Goal: Task Accomplishment & Management: Complete application form

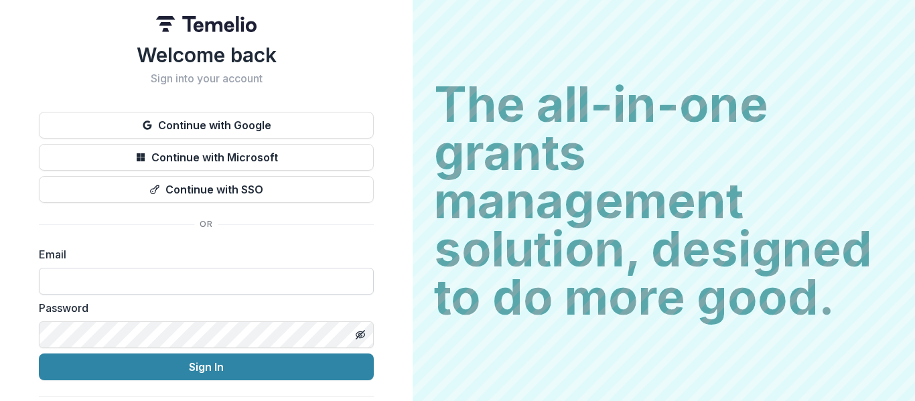
click at [202, 289] on input at bounding box center [206, 281] width 335 height 27
click at [199, 279] on input at bounding box center [206, 281] width 335 height 27
type input "**********"
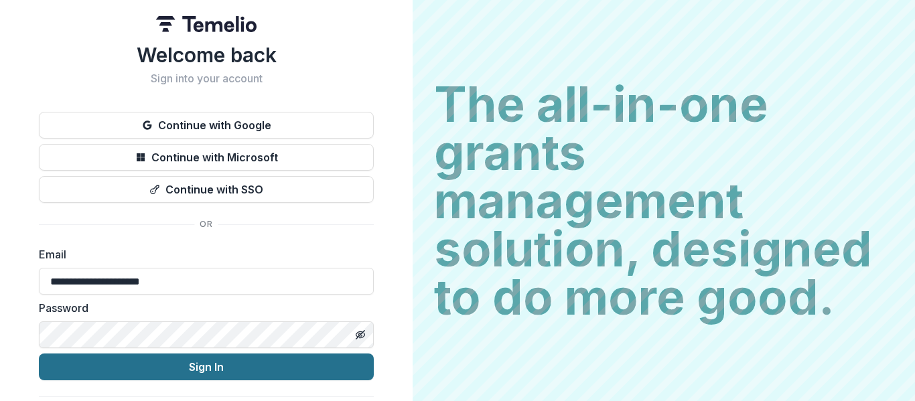
click at [187, 362] on button "Sign In" at bounding box center [206, 367] width 335 height 27
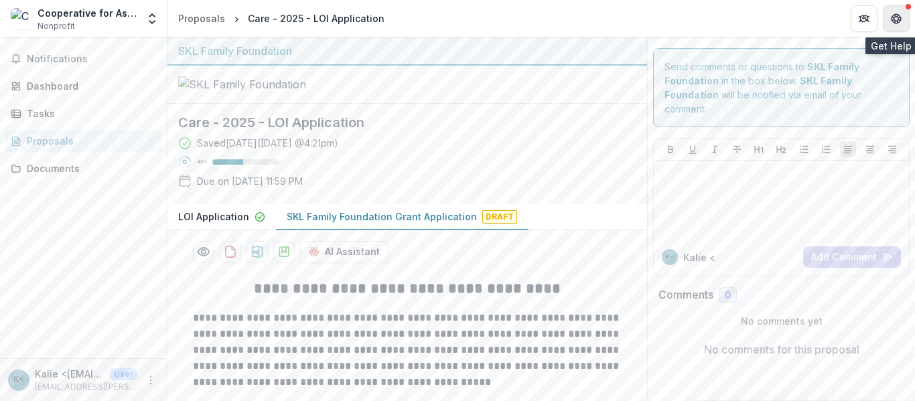
click at [899, 15] on icon "Get Help" at bounding box center [898, 15] width 3 height 3
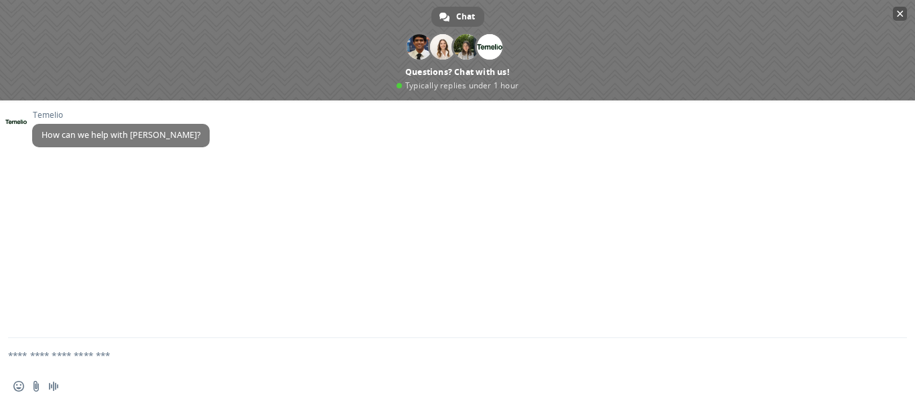
click at [899, 11] on span "Close chat" at bounding box center [900, 13] width 7 height 9
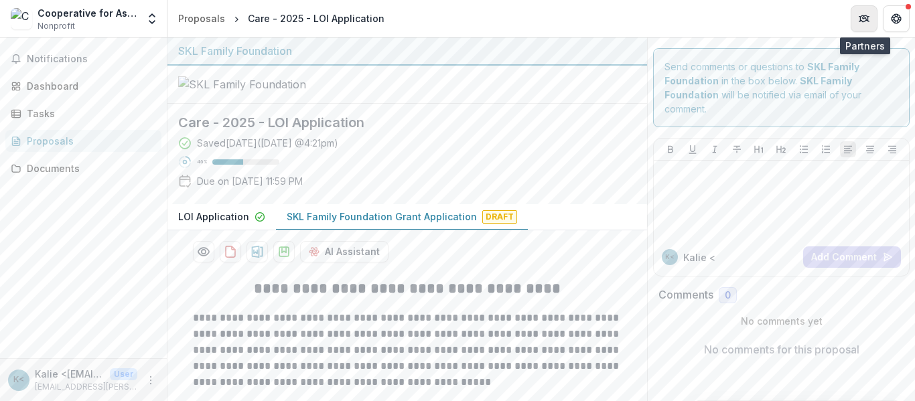
click at [871, 21] on button "Partners" at bounding box center [863, 18] width 27 height 27
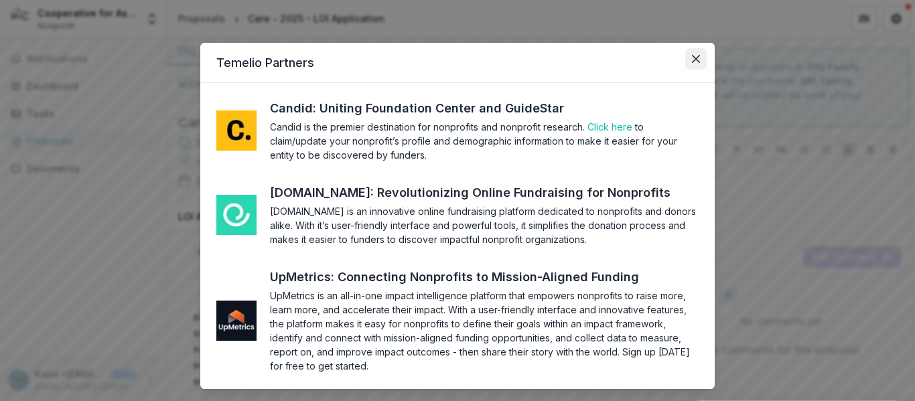
click at [696, 60] on icon "Close" at bounding box center [696, 59] width 8 height 8
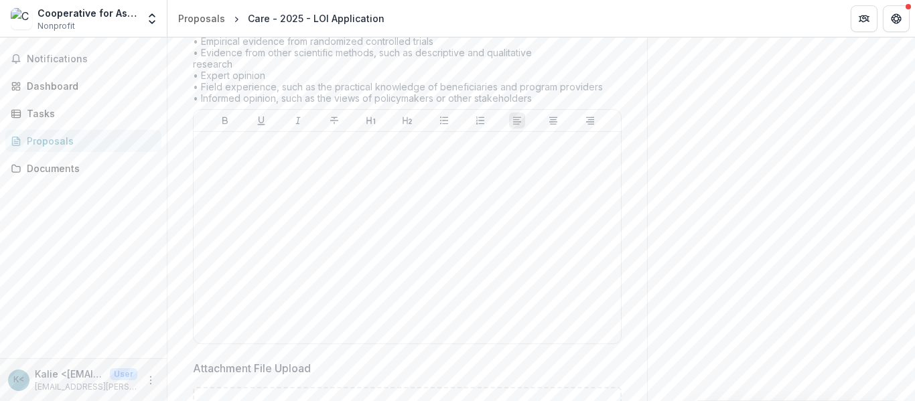
scroll to position [3080, 0]
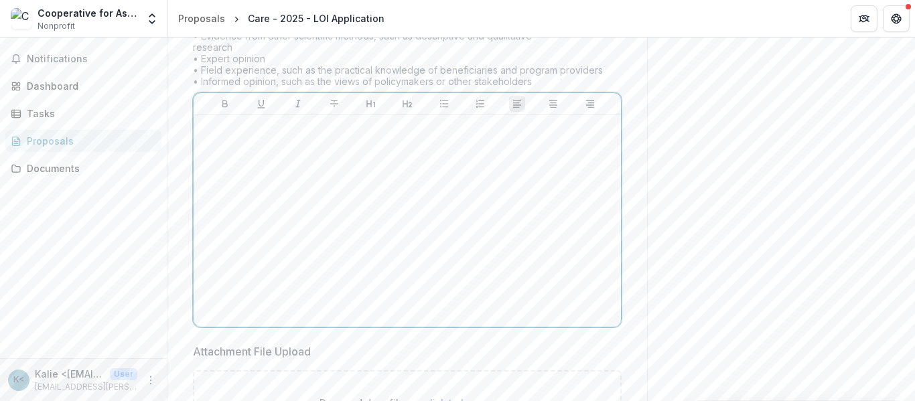
click at [331, 250] on div at bounding box center [407, 221] width 417 height 201
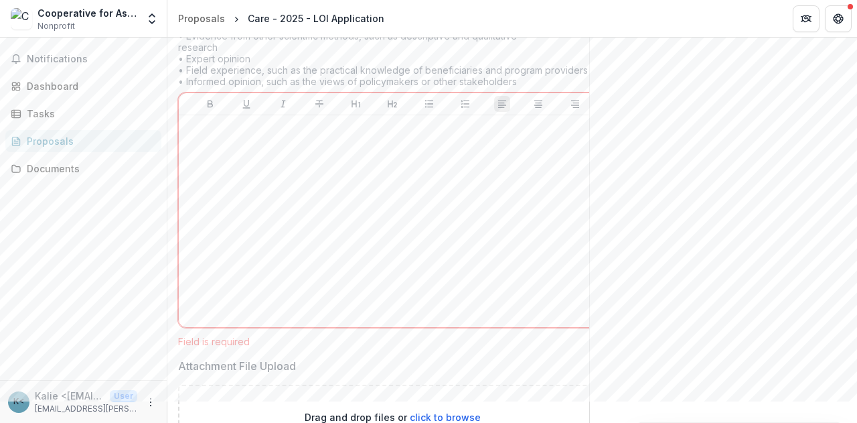
drag, startPoint x: 220, startPoint y: 68, endPoint x: 358, endPoint y: 72, distance: 138.0
